Goal: Information Seeking & Learning: Check status

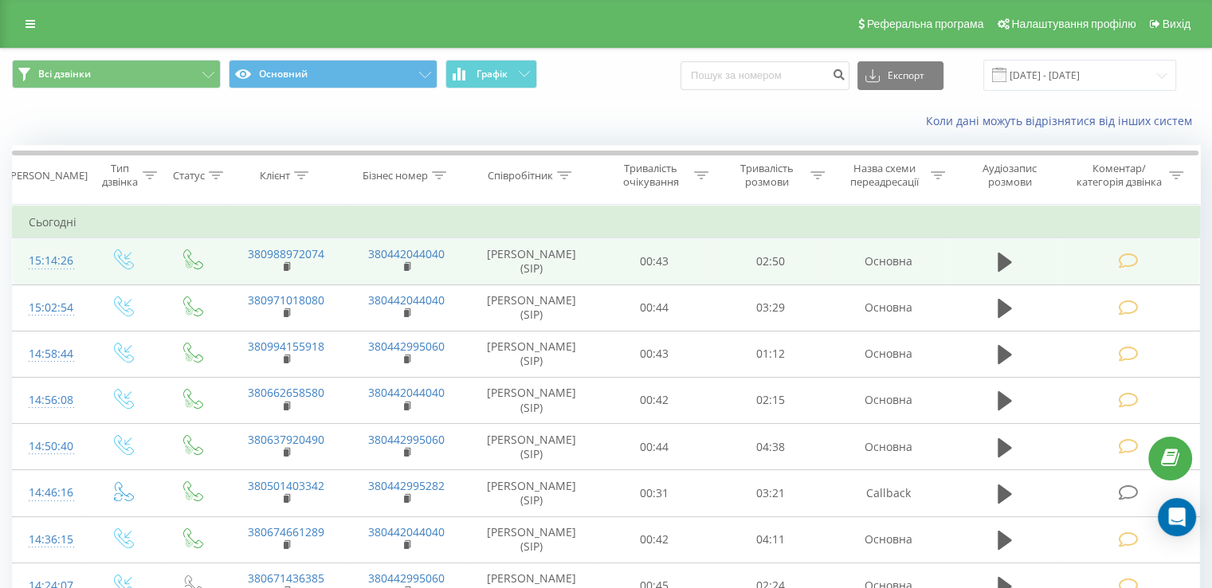
click at [1137, 259] on icon at bounding box center [1128, 261] width 20 height 17
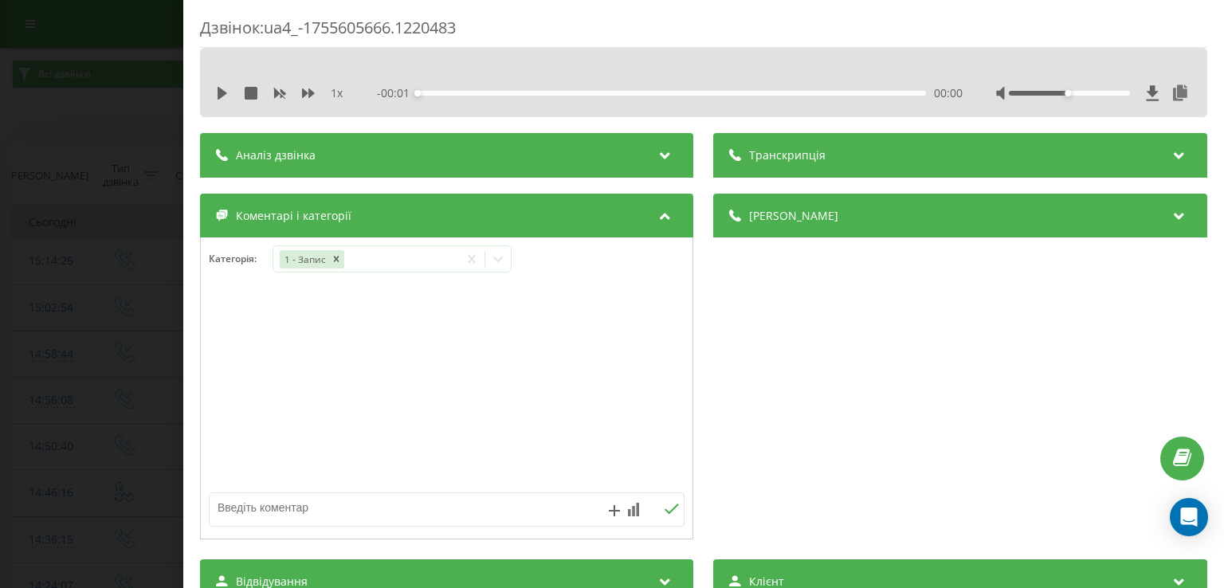
click at [150, 322] on div "Дзвінок : ua4_-1755605666.1220483 1 x - 00:01 00:00 00:00 Транскрипція Для AI-а…" at bounding box center [612, 294] width 1224 height 588
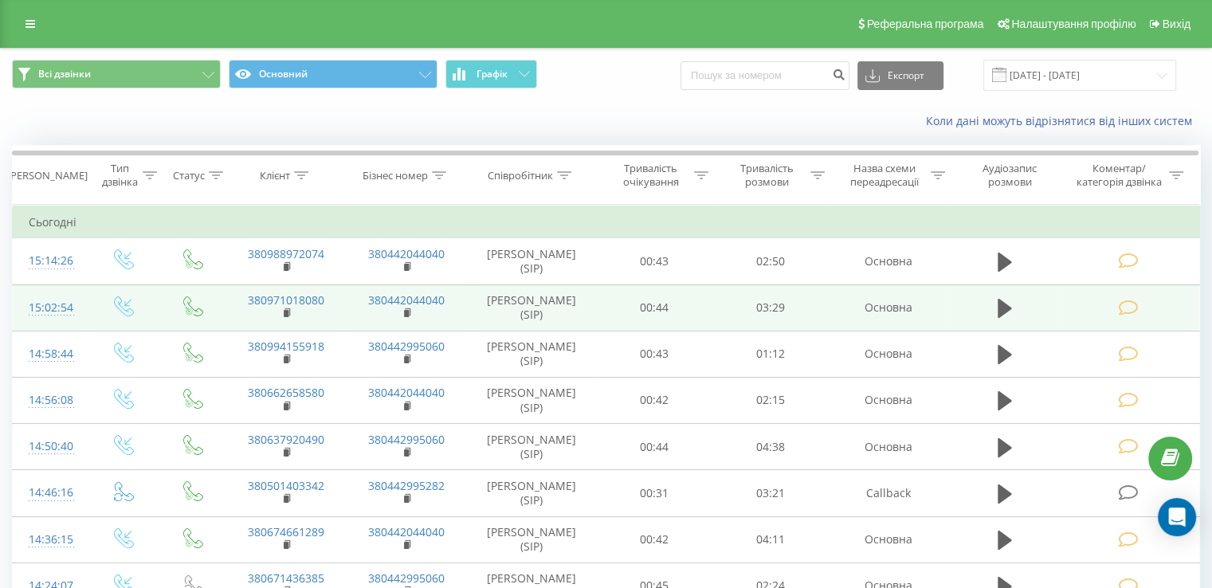
click at [1142, 305] on td at bounding box center [1129, 307] width 139 height 46
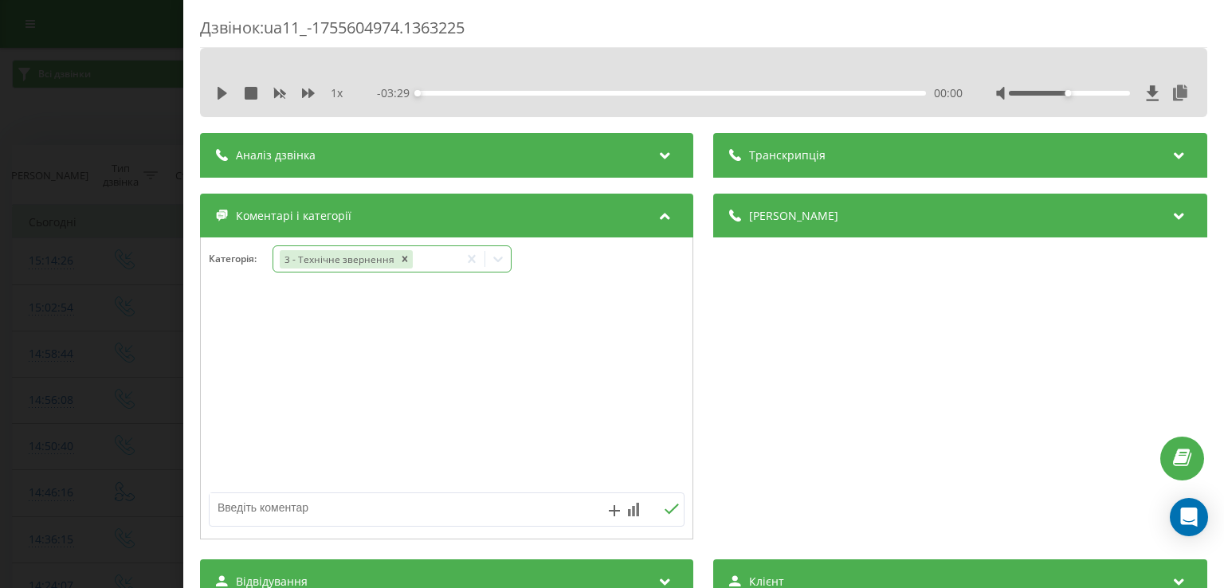
click at [495, 257] on icon at bounding box center [499, 260] width 10 height 6
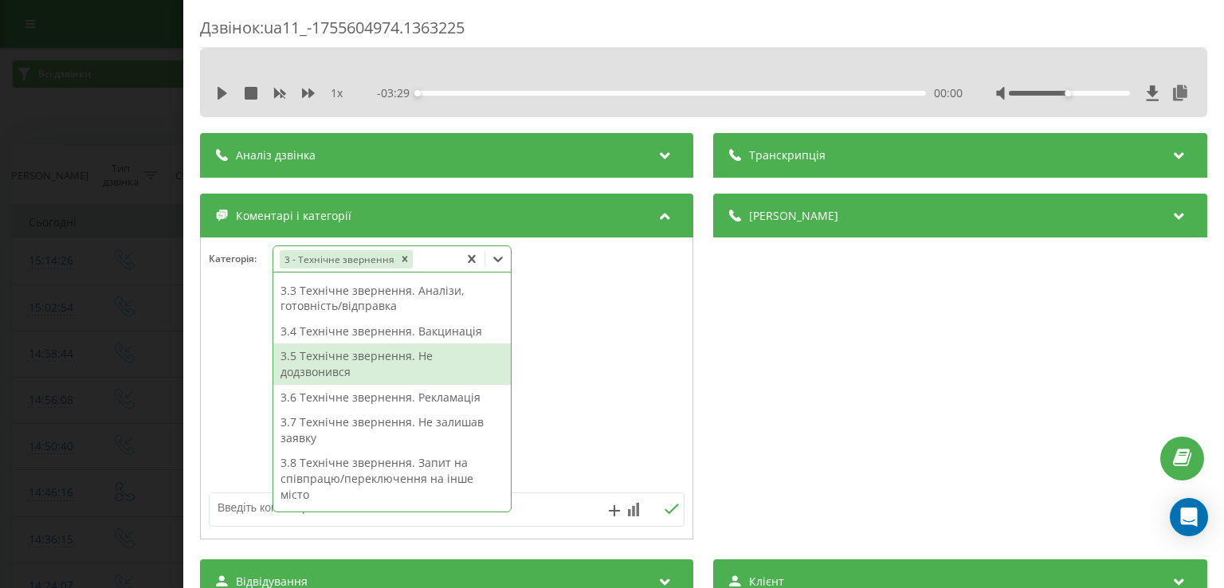
scroll to position [353, 0]
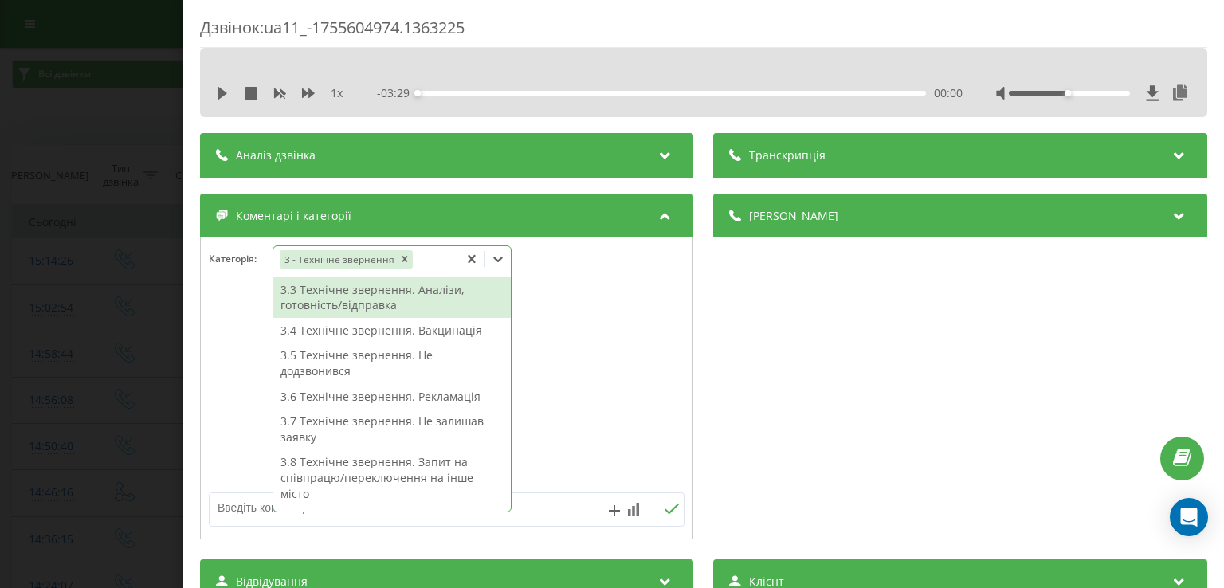
click at [424, 301] on div "3.3 Технічне звернення. Аналізи, готовність/відправка" at bounding box center [391, 297] width 237 height 41
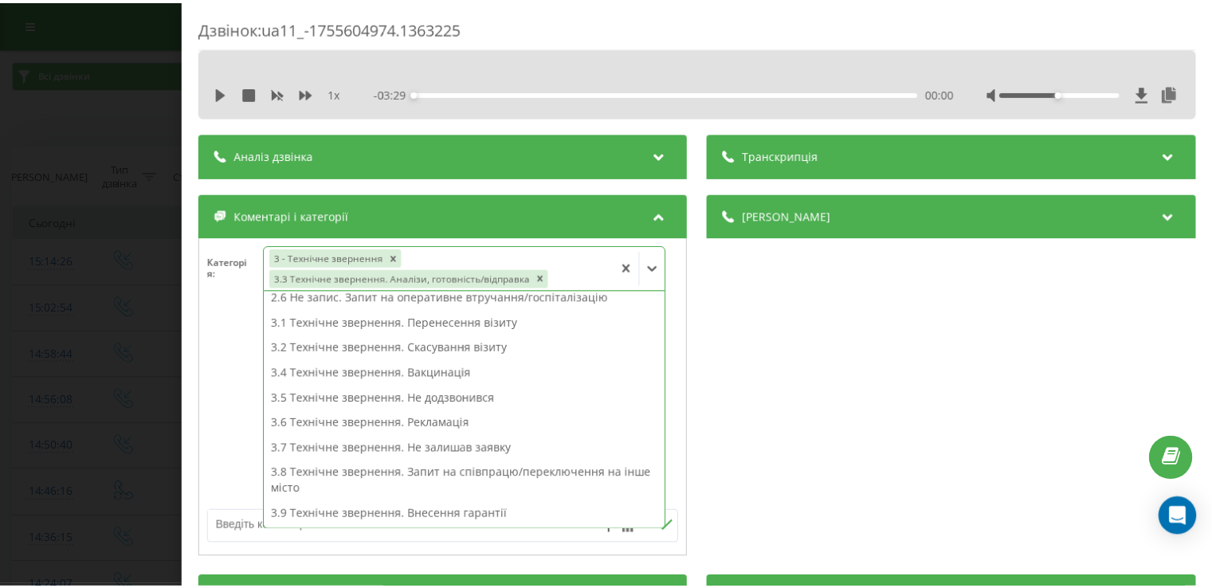
scroll to position [210, 0]
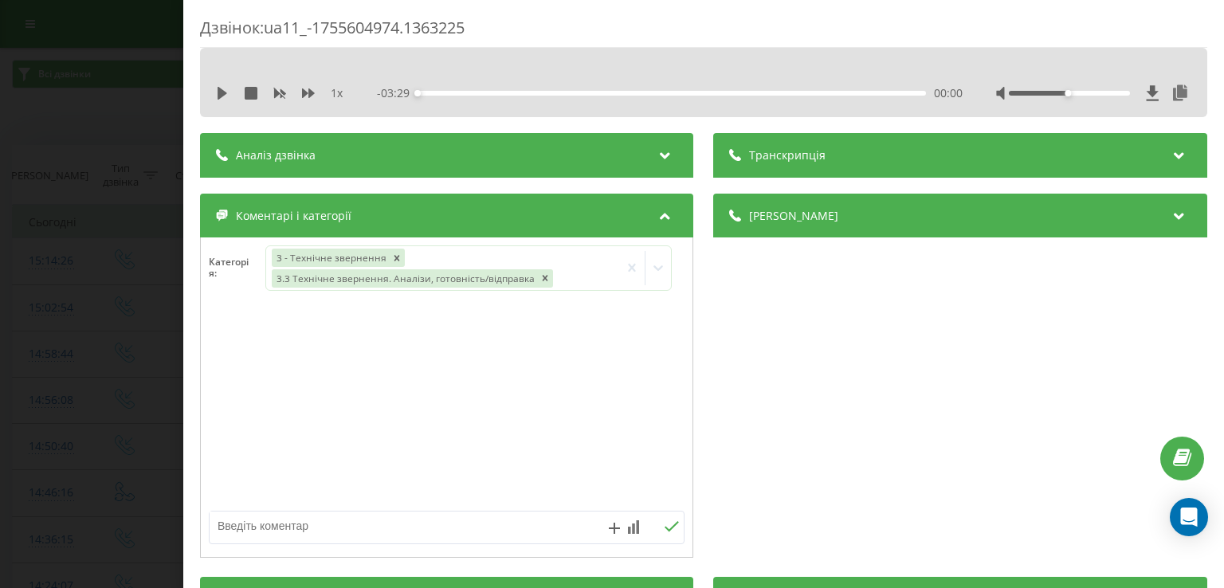
click at [128, 333] on div "Дзвінок : ua11_-1755604974.1363225 1 x - 03:29 00:00 00:00 Транскрипція Для AI-…" at bounding box center [612, 294] width 1224 height 588
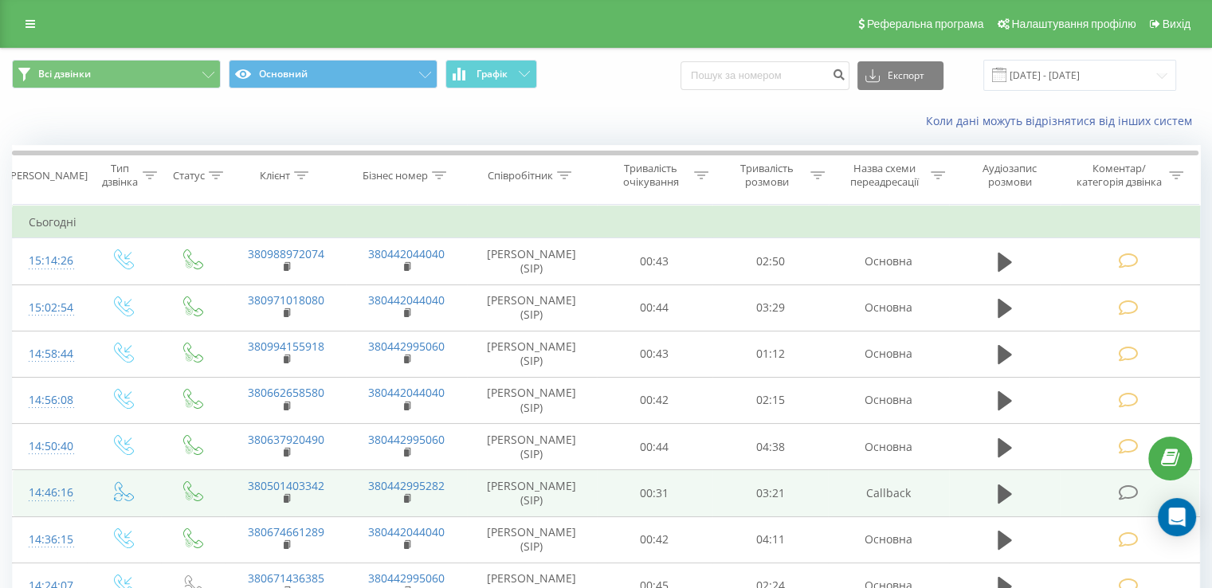
click at [1117, 492] on td at bounding box center [1129, 493] width 139 height 46
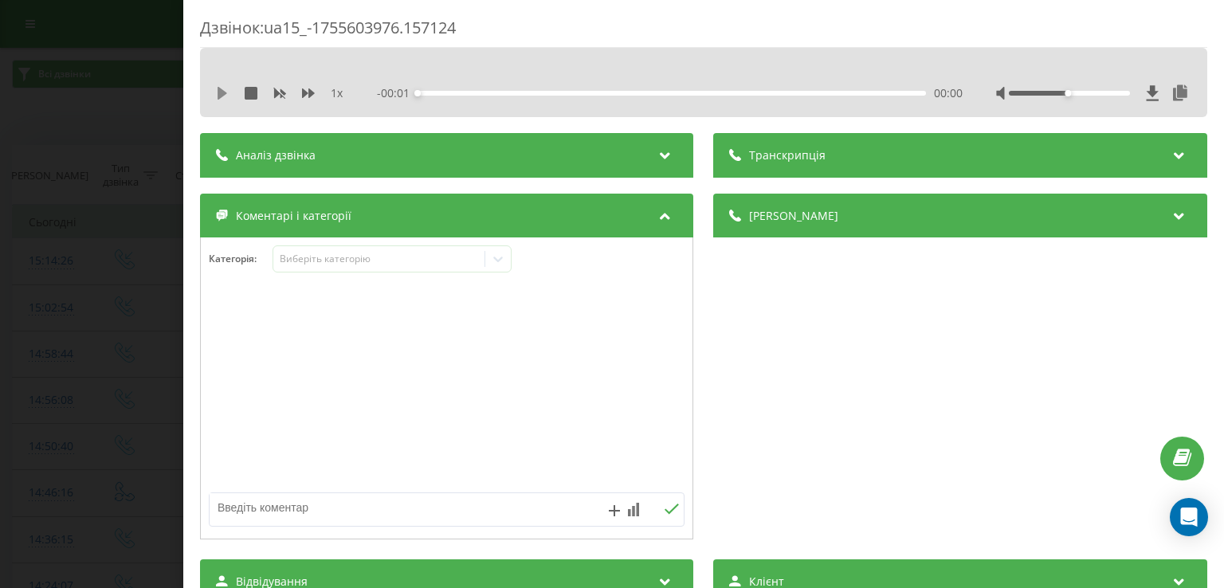
click at [225, 93] on icon at bounding box center [223, 93] width 10 height 13
click at [445, 96] on div "- 03:37 00:00 00:00" at bounding box center [670, 93] width 585 height 16
click at [446, 93] on div "00:13" at bounding box center [672, 93] width 508 height 5
click at [477, 95] on div "00:26" at bounding box center [672, 93] width 508 height 5
click at [461, 92] on div "00:19" at bounding box center [672, 93] width 508 height 5
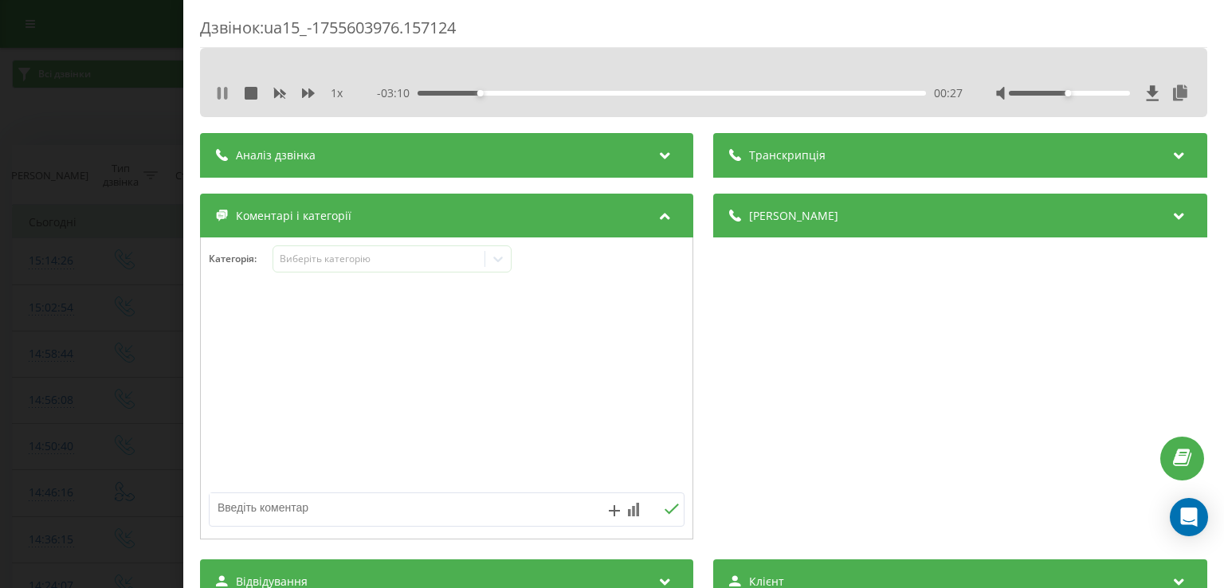
click at [229, 92] on icon at bounding box center [222, 93] width 13 height 13
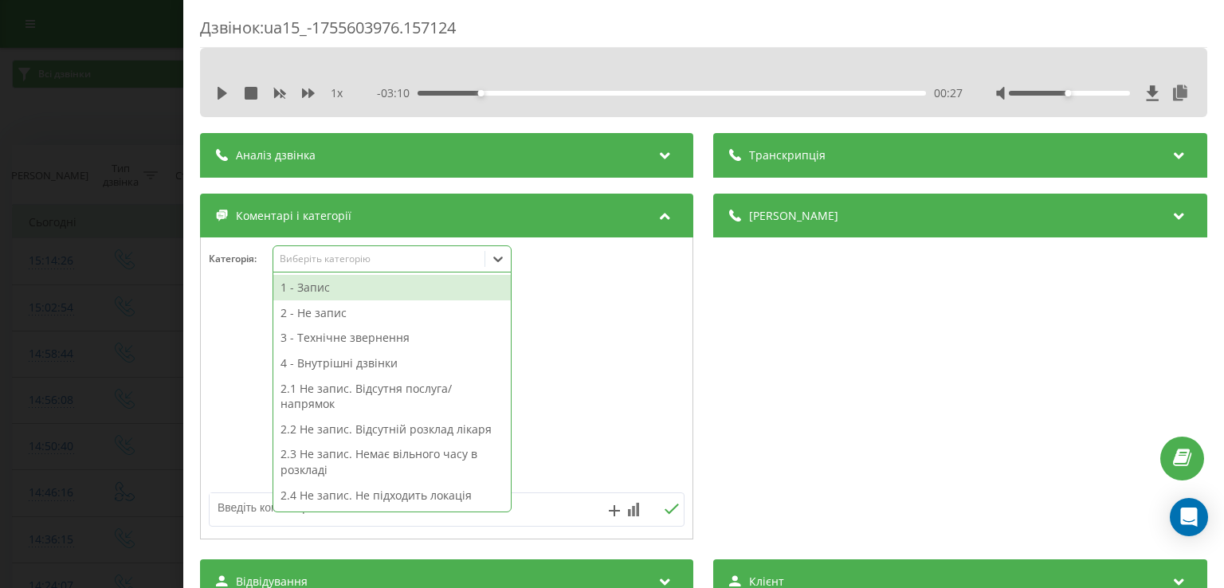
click at [506, 261] on icon at bounding box center [498, 259] width 16 height 16
click at [343, 292] on div "1 - Запис" at bounding box center [391, 288] width 237 height 26
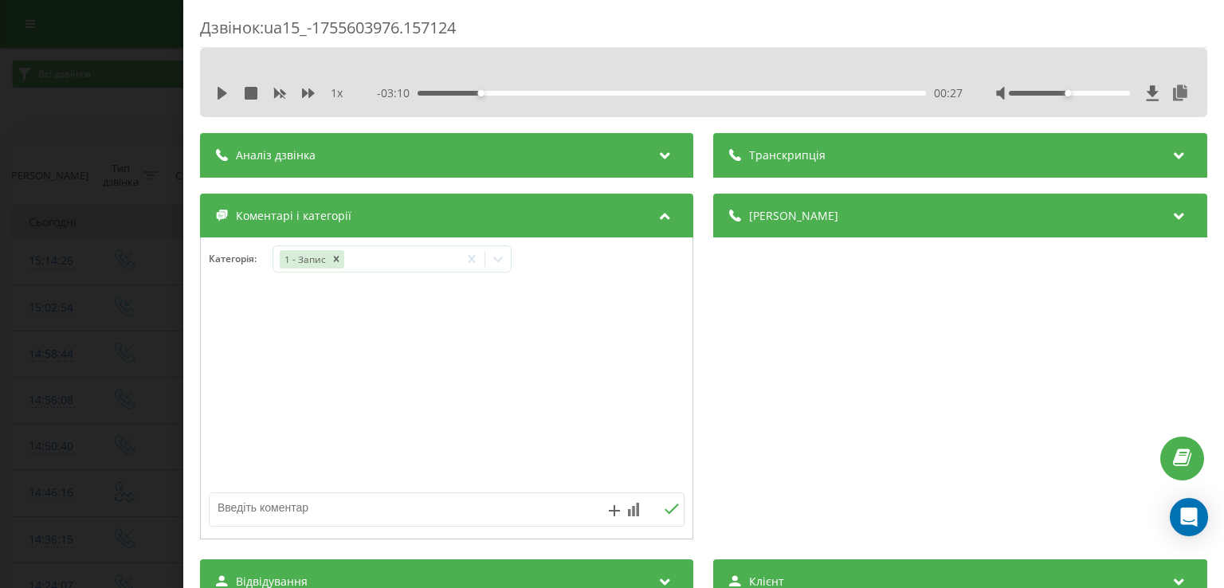
click at [112, 312] on div "Дзвінок : ua15_-1755603976.157124 1 x - 03:10 00:27 00:27 Транскрипція Для AI-а…" at bounding box center [612, 294] width 1224 height 588
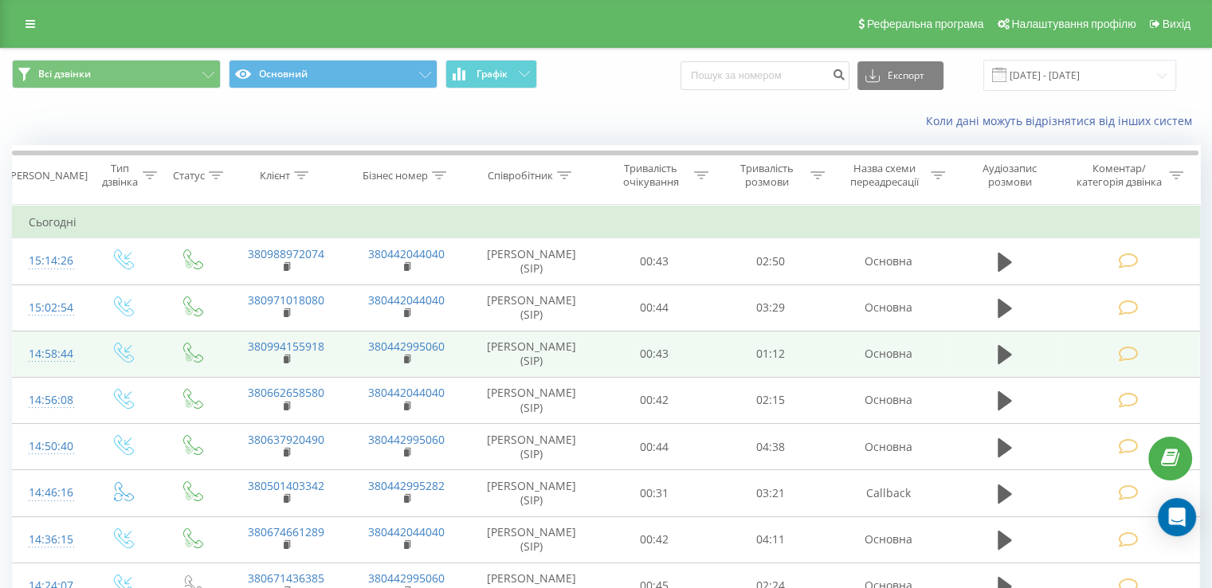
click at [1089, 355] on td at bounding box center [1129, 354] width 139 height 46
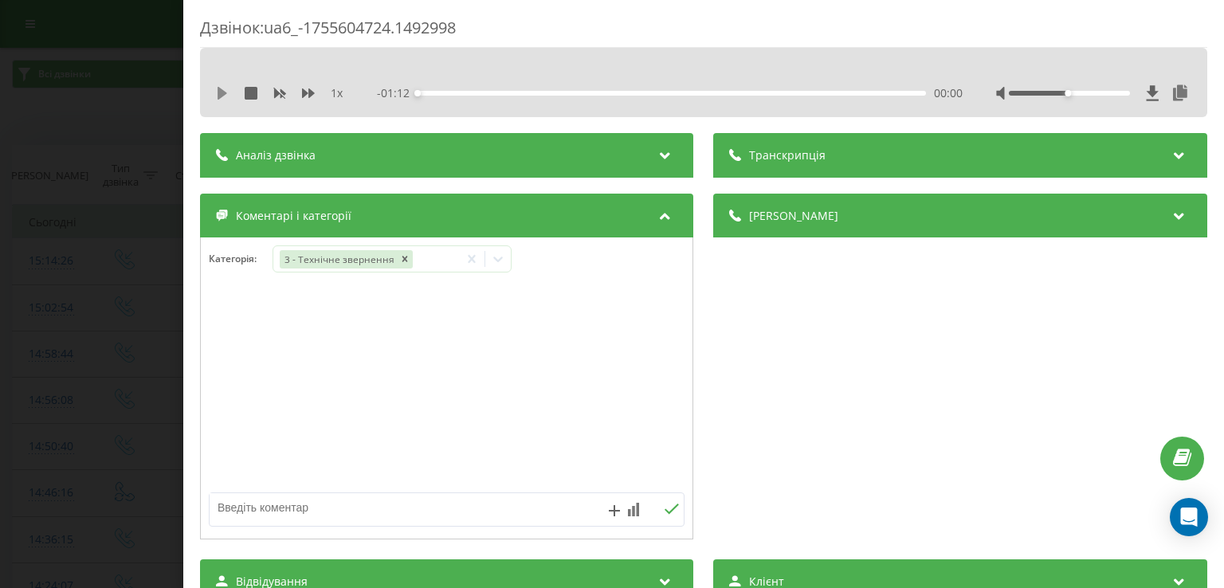
click at [219, 92] on icon at bounding box center [223, 93] width 10 height 13
click at [226, 96] on icon at bounding box center [225, 93] width 3 height 13
click at [383, 512] on textarea at bounding box center [399, 507] width 379 height 29
type textarea "уточ по апису"
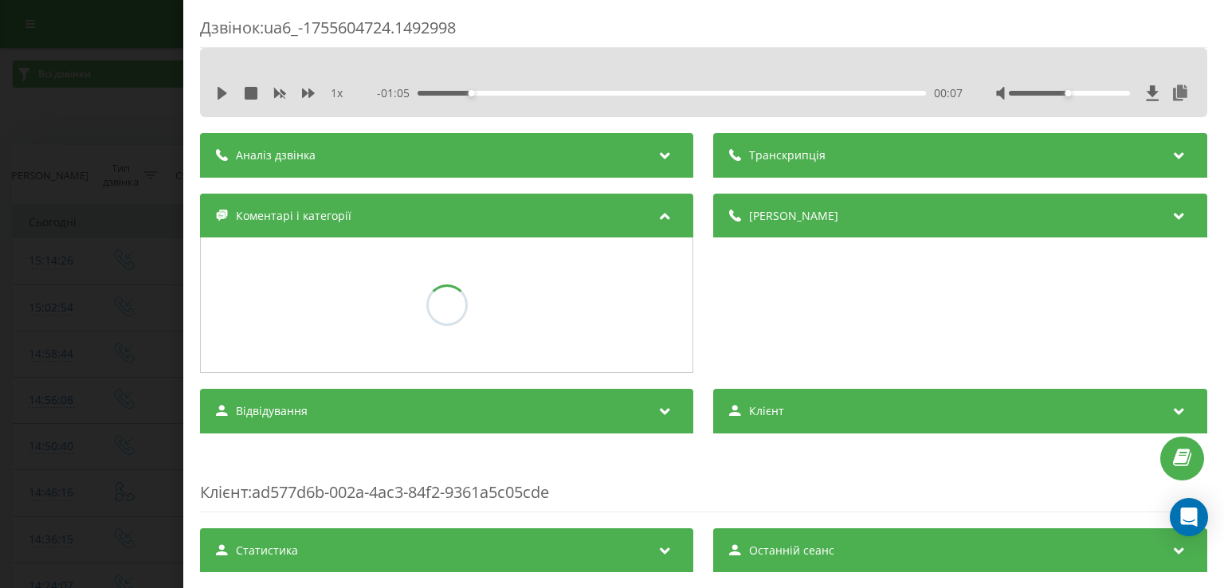
click at [98, 397] on div "Дзвінок : ua6_-1755604724.1492998 1 x - 01:05 00:07 00:07 Транскрипція Для AI-а…" at bounding box center [612, 294] width 1224 height 588
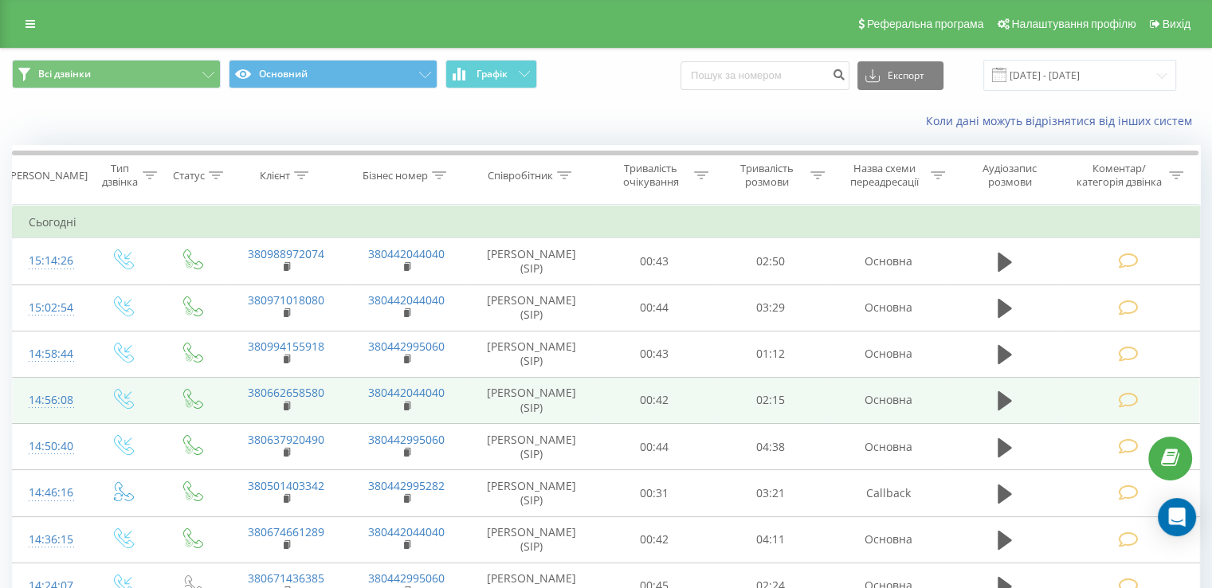
click at [1131, 402] on icon at bounding box center [1128, 400] width 20 height 17
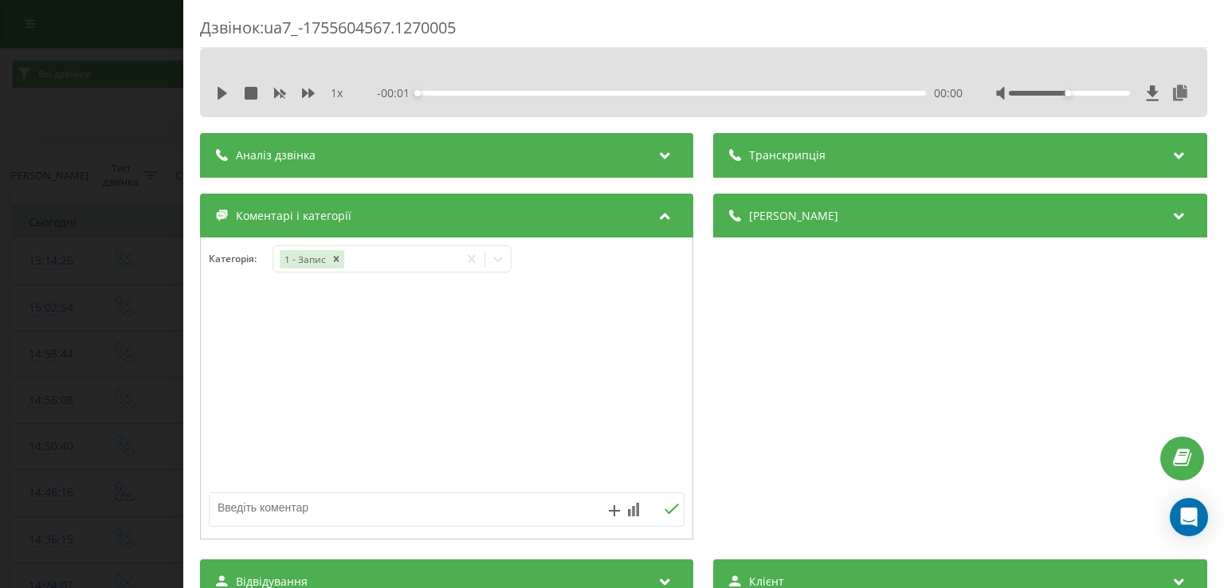
click at [92, 375] on div "Дзвінок : ua7_-1755604567.1270005 1 x - 00:01 00:00 00:00 Транскрипція Для AI-а…" at bounding box center [612, 294] width 1224 height 588
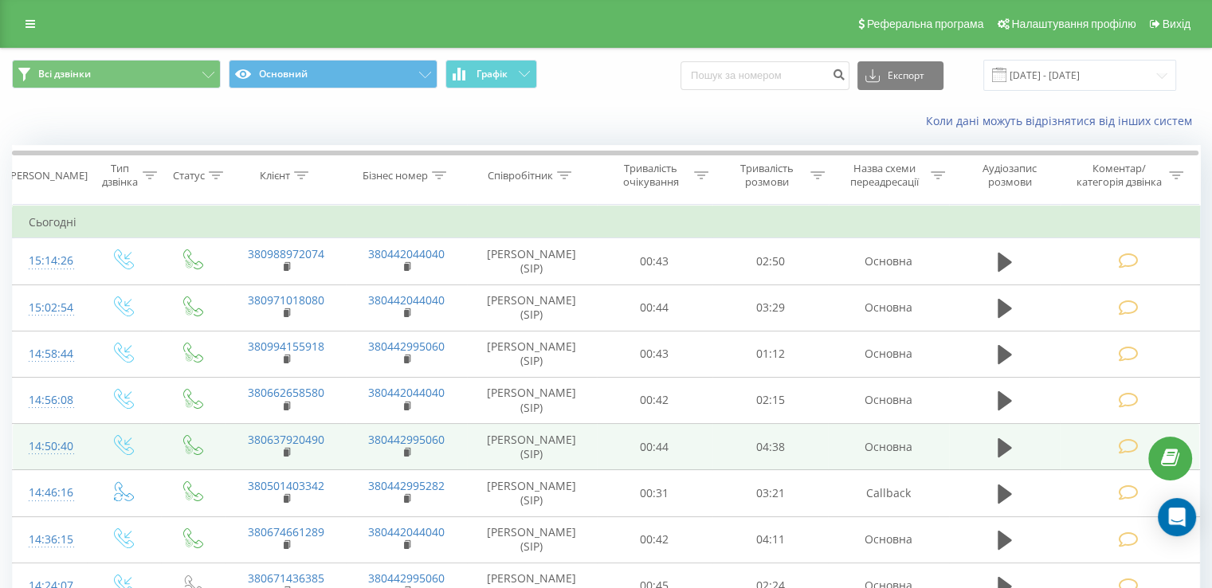
click at [1126, 438] on icon at bounding box center [1128, 446] width 20 height 17
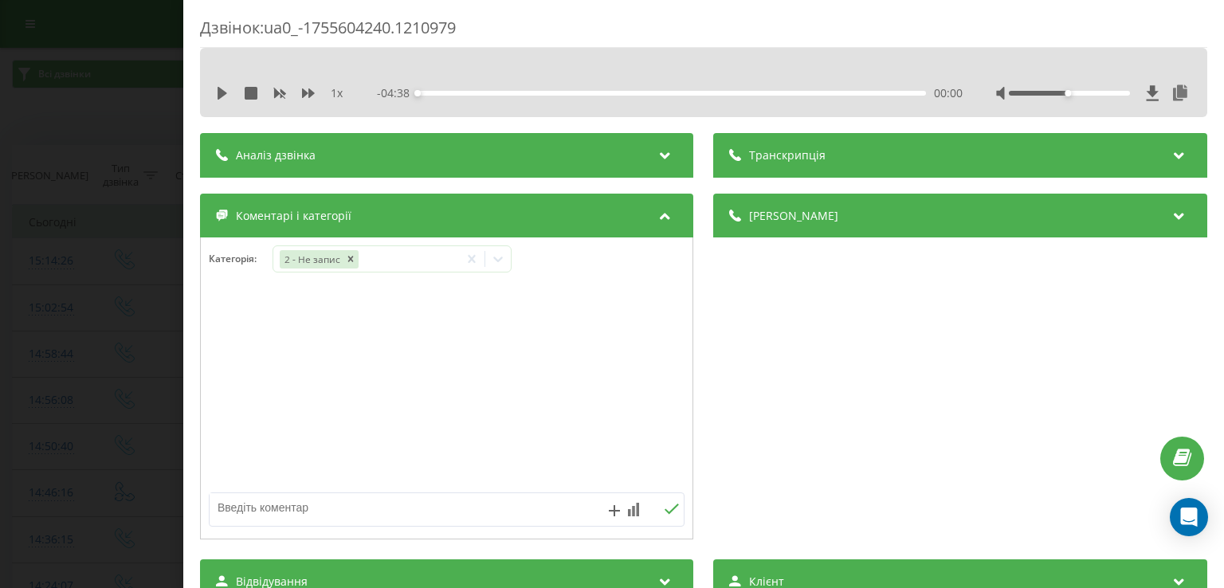
click at [214, 98] on div "1 x - 04:38 00:00 00:00" at bounding box center [703, 93] width 983 height 24
click at [218, 96] on icon at bounding box center [223, 93] width 10 height 13
click at [443, 89] on div "- 04:38 00:00 00:00" at bounding box center [670, 93] width 585 height 16
click at [444, 93] on div "00:15" at bounding box center [672, 93] width 508 height 5
click at [220, 94] on icon at bounding box center [219, 93] width 3 height 13
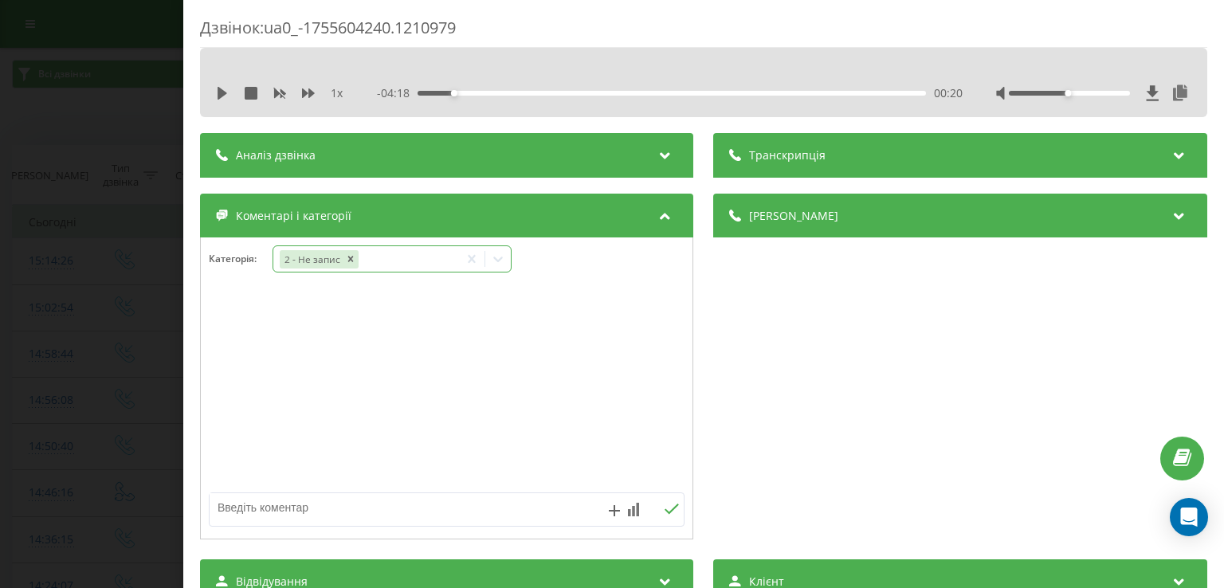
click at [500, 270] on div at bounding box center [498, 259] width 26 height 26
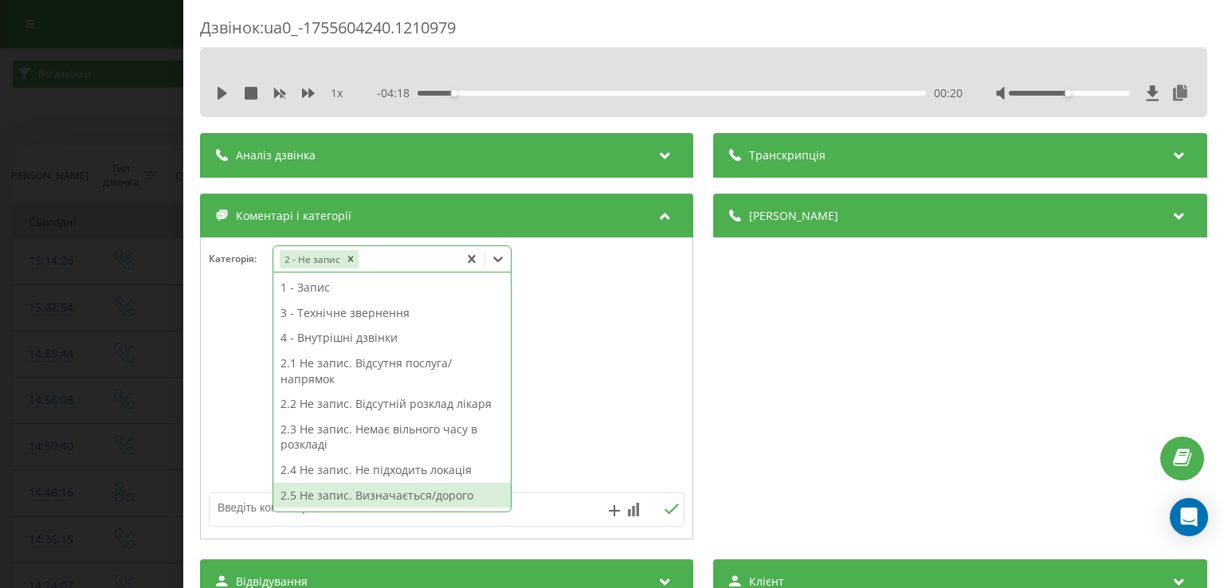
click at [434, 490] on div "2.5 Не запис. Визначається/дорого" at bounding box center [391, 496] width 237 height 26
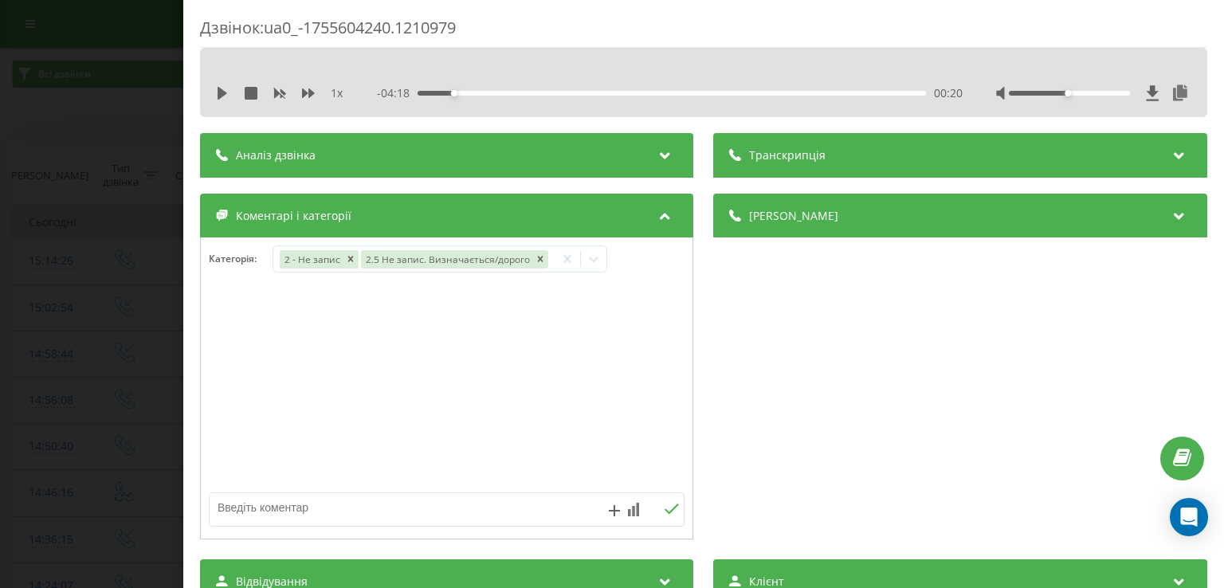
click at [37, 456] on div "Дзвінок : ua0_-1755604240.1210979 1 x - 04:18 00:20 00:20 Транскрипція Для AI-а…" at bounding box center [612, 294] width 1224 height 588
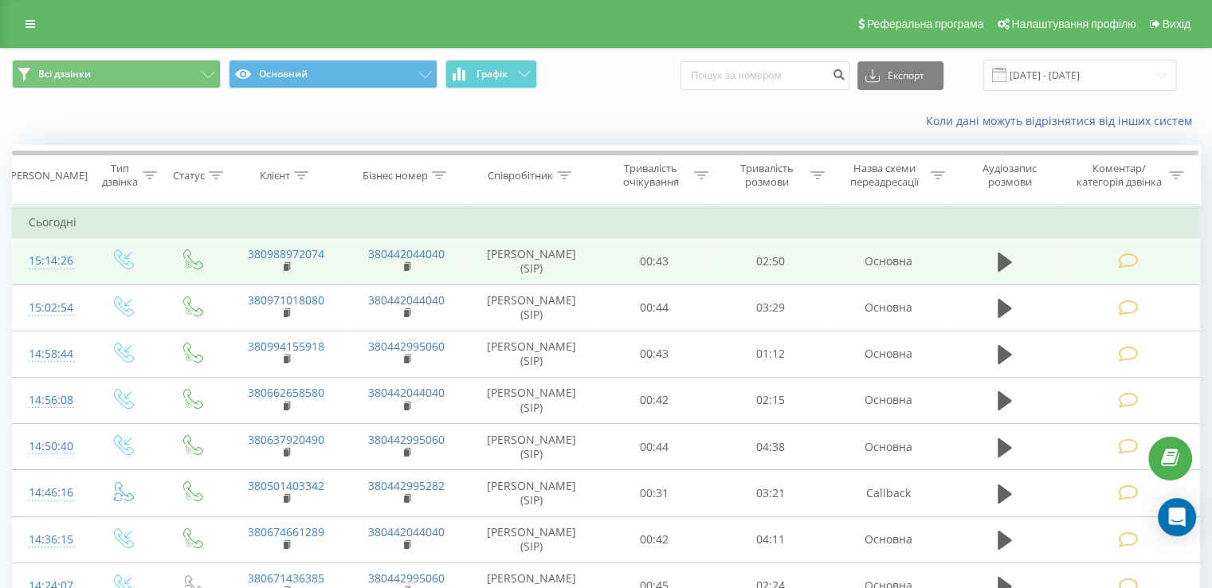
click at [1125, 262] on icon at bounding box center [1128, 261] width 20 height 17
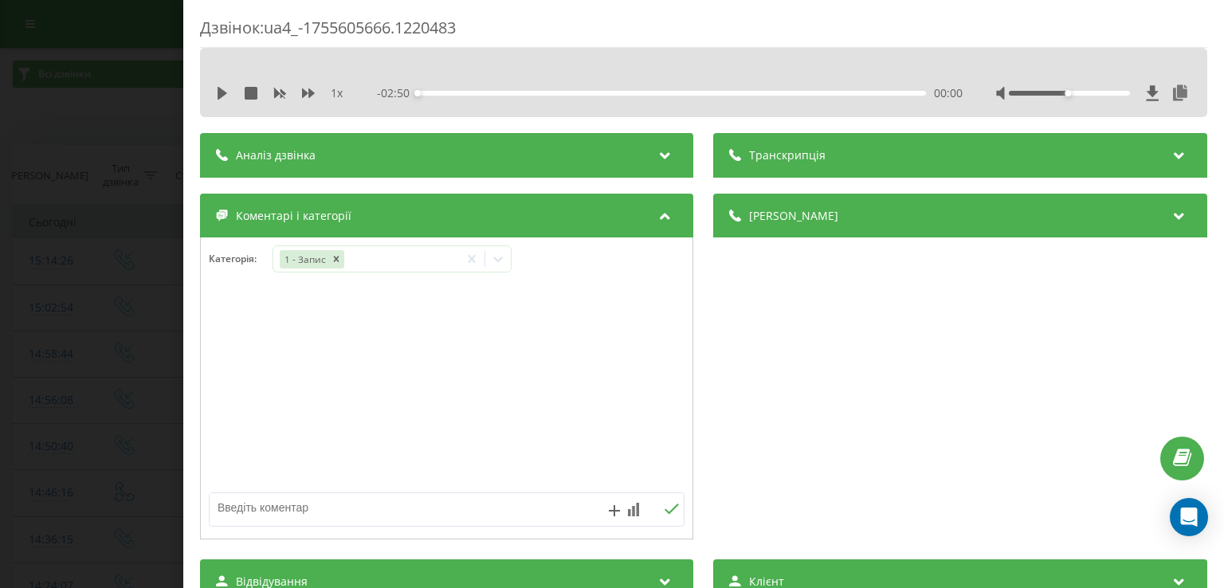
click at [122, 279] on div "Дзвінок : ua4_-1755605666.1220483 1 x - 02:50 00:00 00:00 Транскрипція Для AI-а…" at bounding box center [612, 294] width 1224 height 588
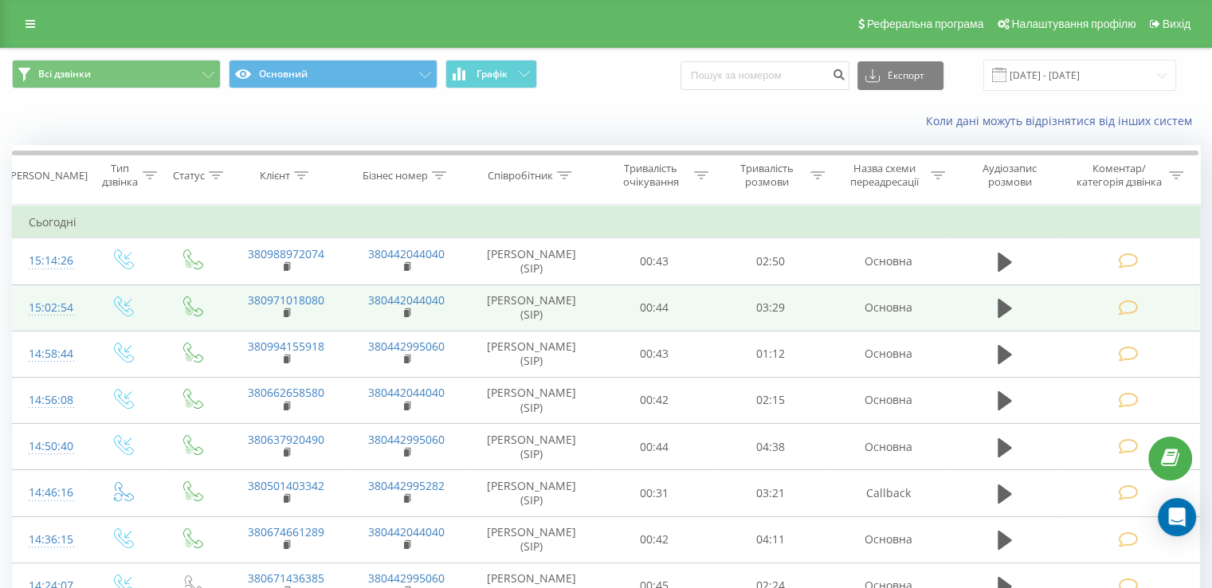
click at [1126, 301] on icon at bounding box center [1128, 308] width 20 height 17
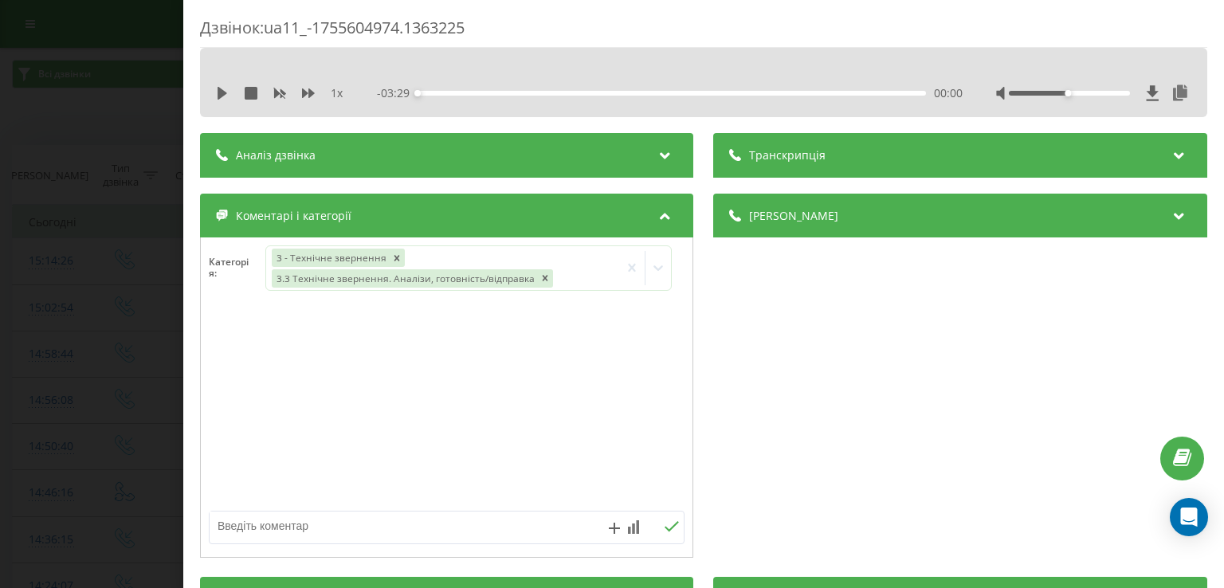
click at [133, 316] on div "Дзвінок : ua11_-1755604974.1363225 1 x - 03:29 00:00 00:00 Транскрипція Для AI-…" at bounding box center [612, 294] width 1224 height 588
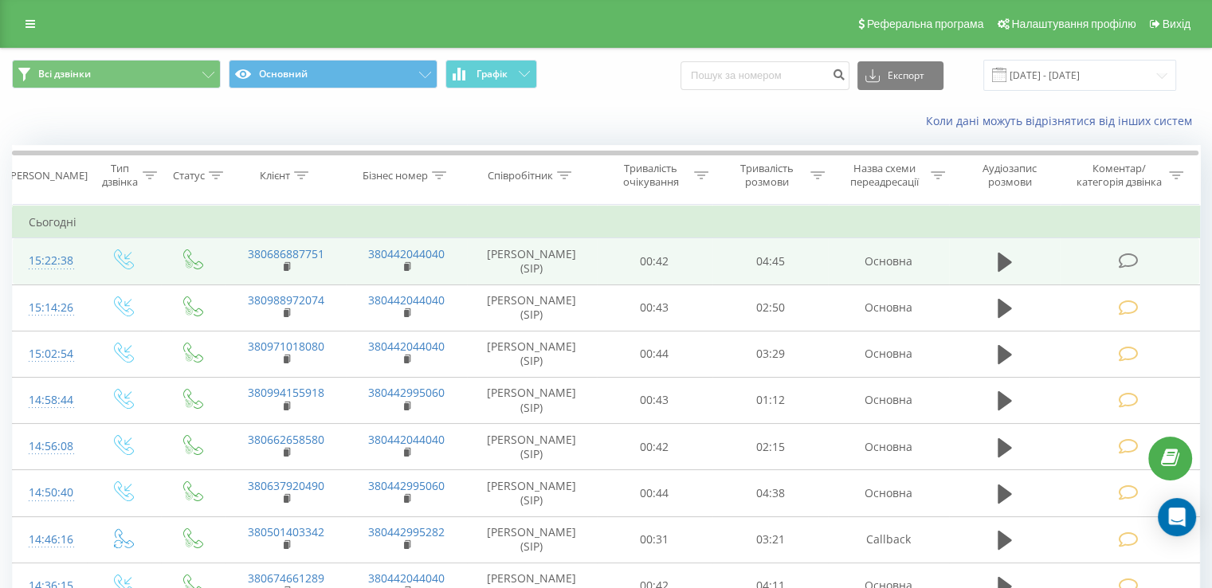
click at [1131, 269] on icon at bounding box center [1128, 261] width 20 height 17
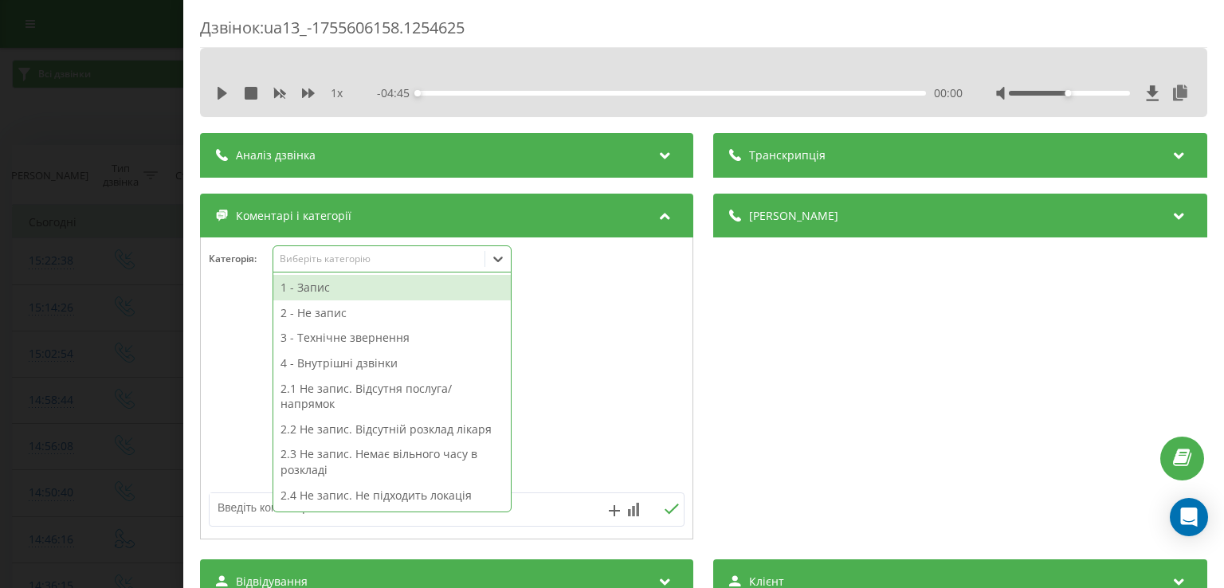
click at [489, 259] on div at bounding box center [498, 259] width 26 height 26
click at [347, 284] on div "1 - Запис" at bounding box center [391, 288] width 237 height 26
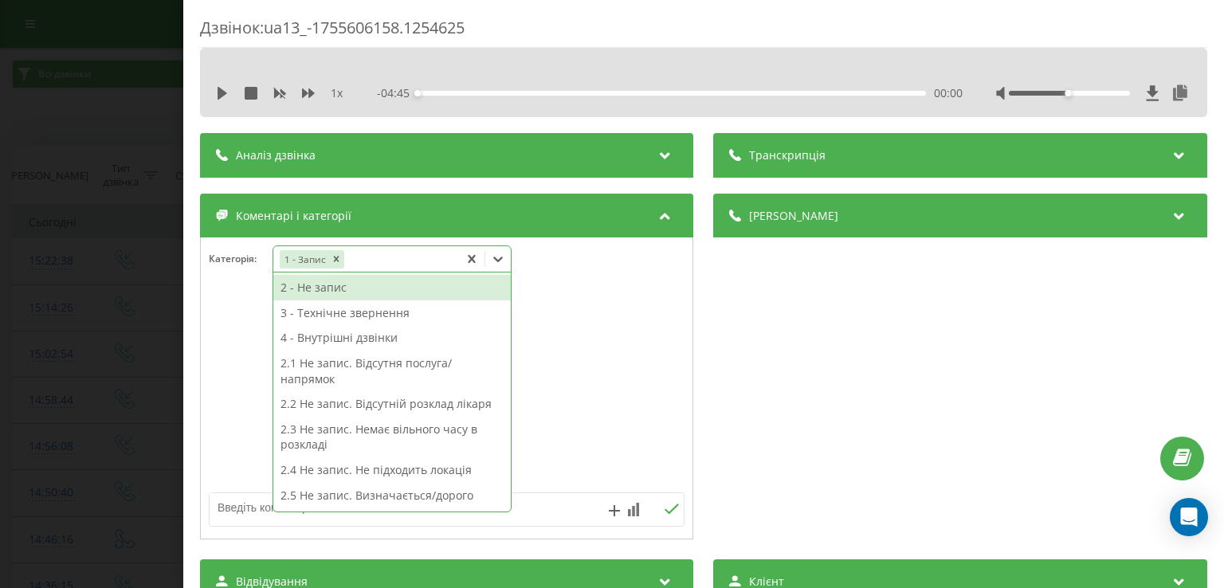
click at [233, 339] on div at bounding box center [447, 388] width 492 height 191
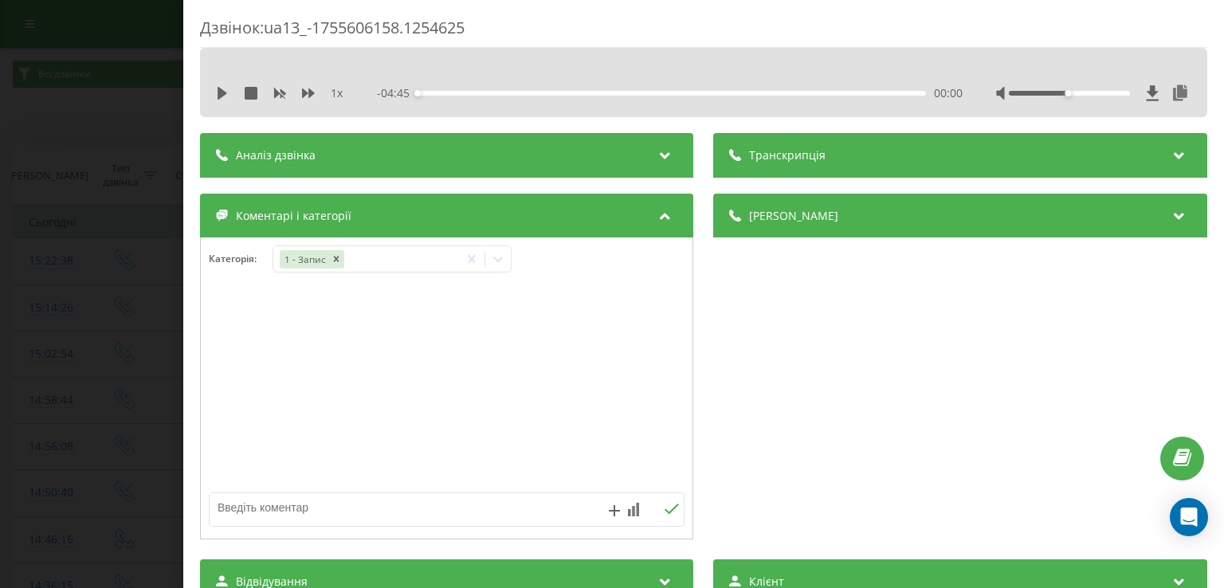
click at [124, 316] on div "Дзвінок : ua13_-1755606158.1254625 1 x - 04:45 00:00 00:00 Транскрипція Для AI-…" at bounding box center [612, 294] width 1224 height 588
